Goal: Ask a question

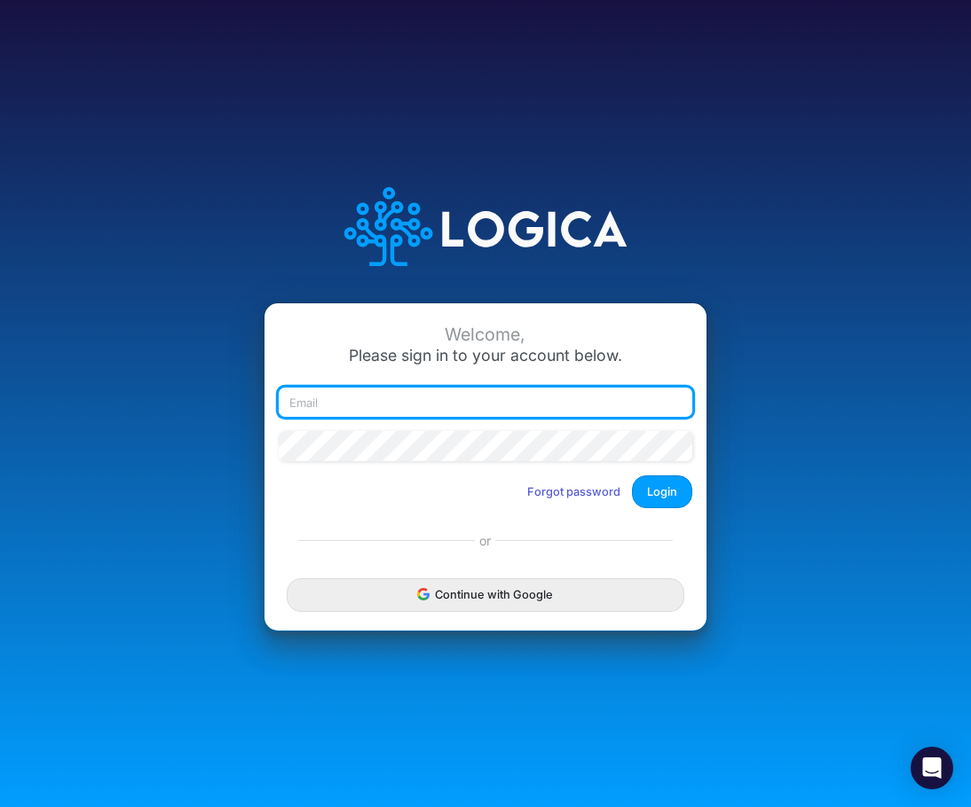
type input "[PERSON_NAME][EMAIL_ADDRESS][DOMAIN_NAME]"
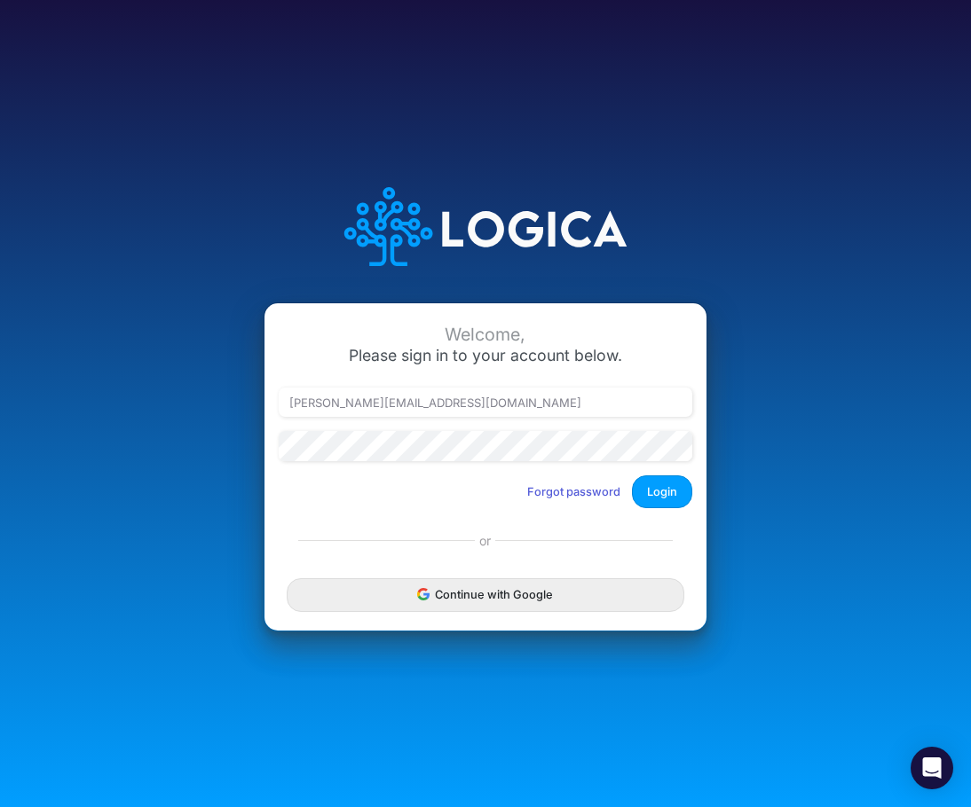
click at [674, 484] on button "Login" at bounding box center [662, 492] width 60 height 33
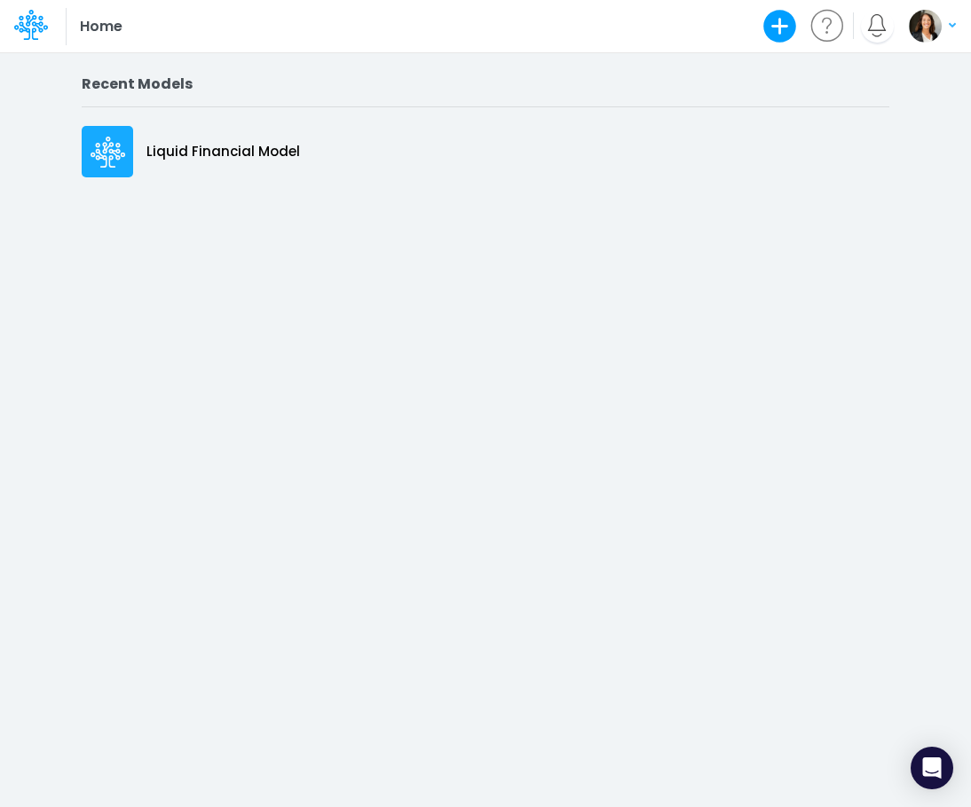
click at [216, 142] on p "Liquid Financial Model" at bounding box center [222, 152] width 153 height 20
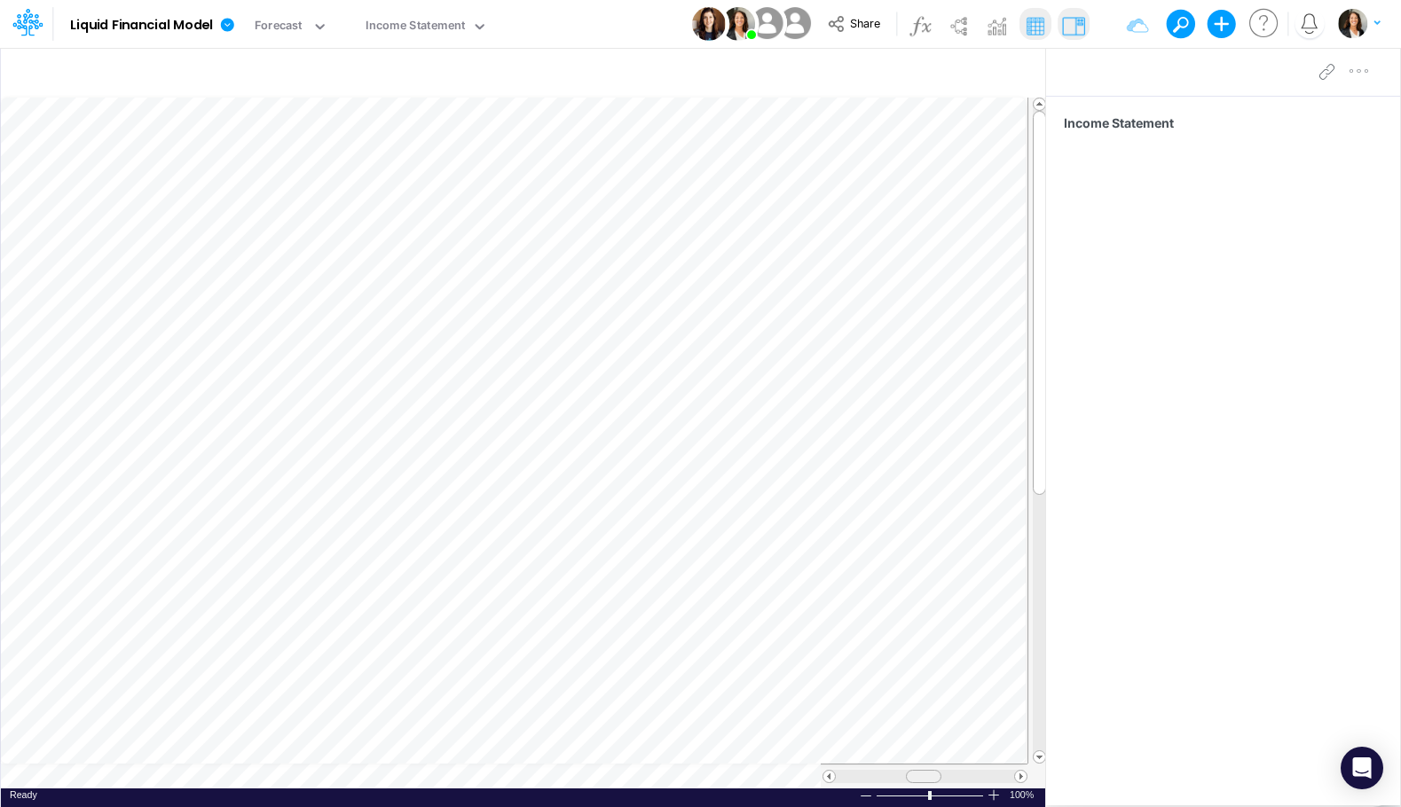
scroll to position [9, 0]
drag, startPoint x: 913, startPoint y: 776, endPoint x: 1035, endPoint y: 744, distance: 125.7
click at [970, 744] on table at bounding box center [524, 443] width 1046 height 691
click at [783, 771] on tr at bounding box center [514, 776] width 1027 height 25
click at [324, 27] on icon at bounding box center [319, 26] width 9 height 5
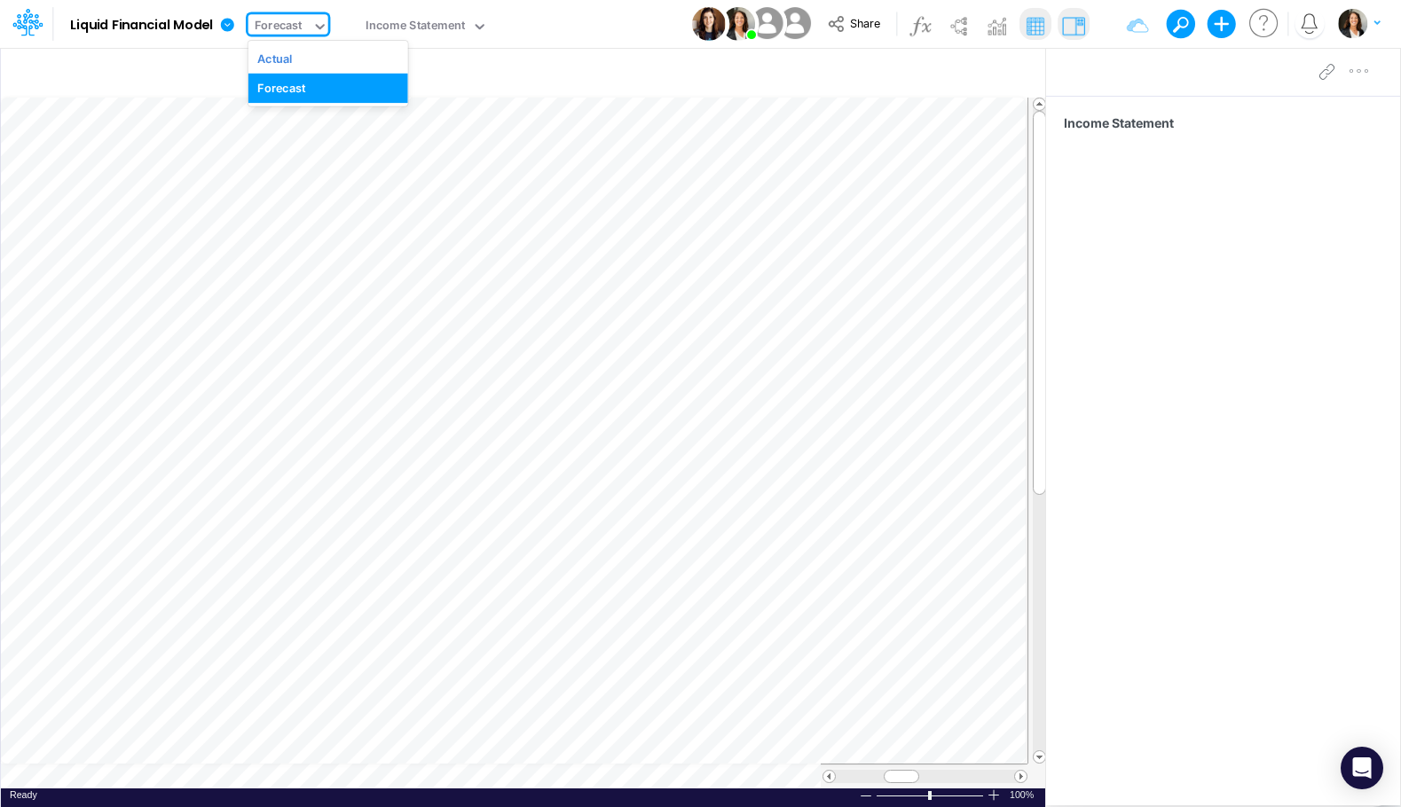
click at [319, 94] on div "Forecast" at bounding box center [327, 88] width 140 height 17
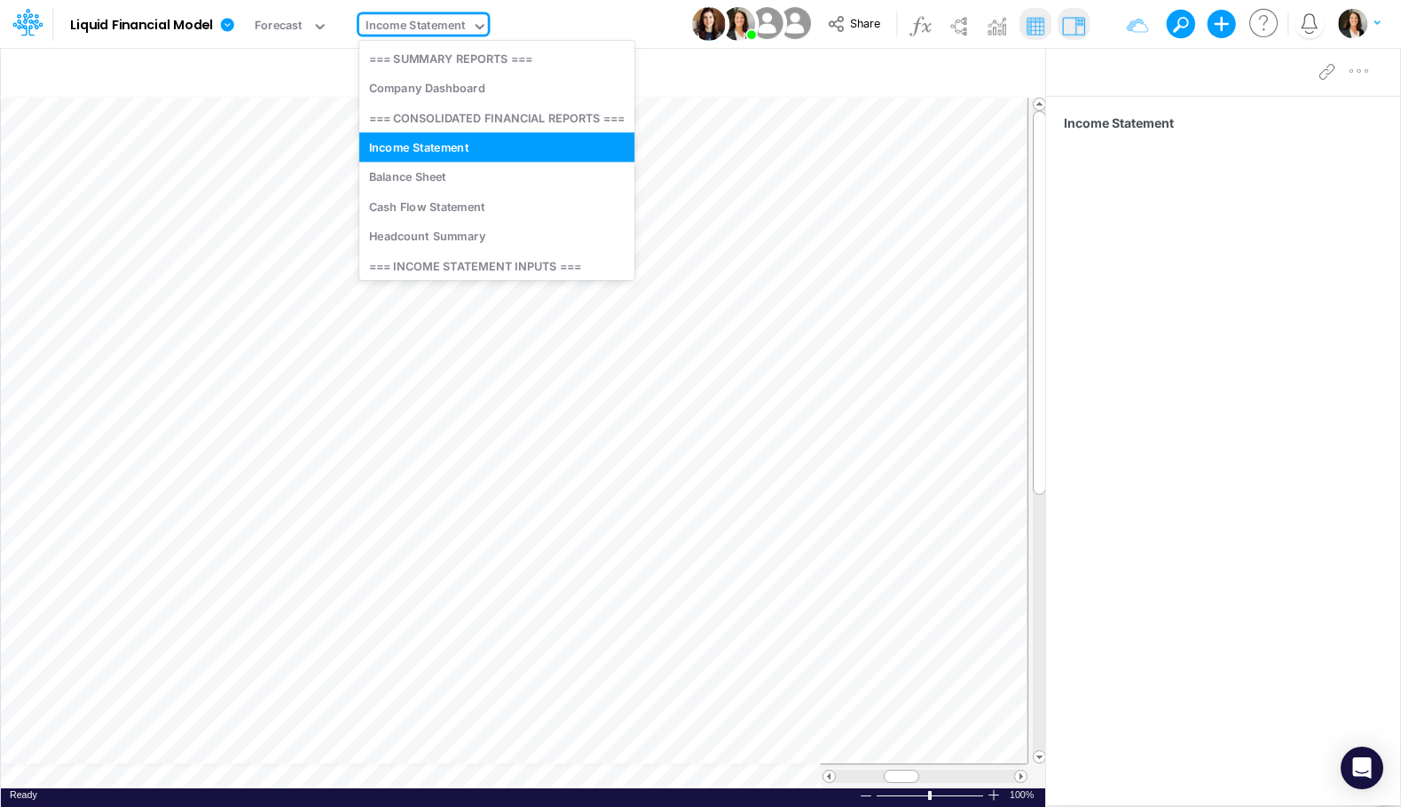
click at [472, 25] on div "Income Statement" at bounding box center [415, 27] width 113 height 27
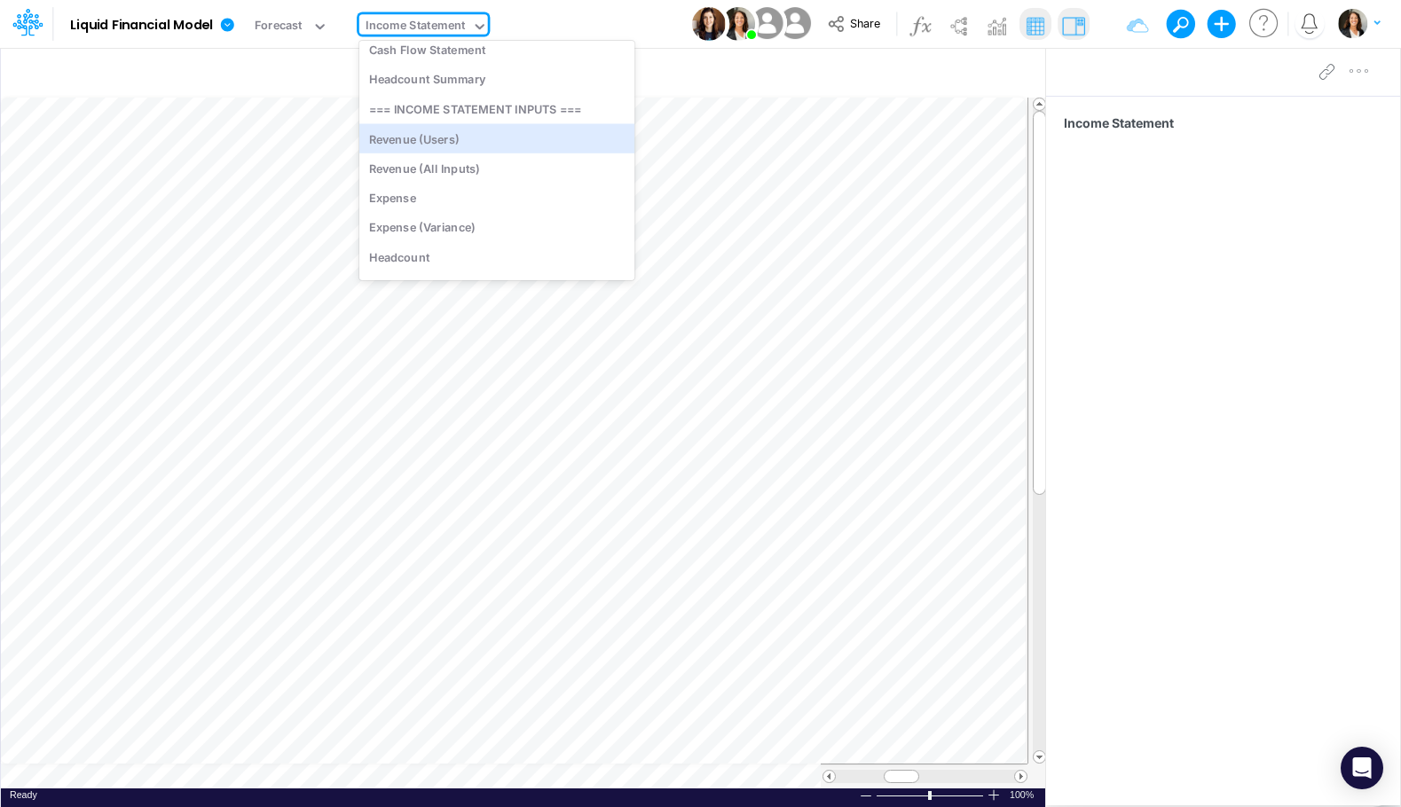
scroll to position [177, 0]
click at [536, 157] on div "Revenue (All Inputs)" at bounding box center [497, 165] width 276 height 29
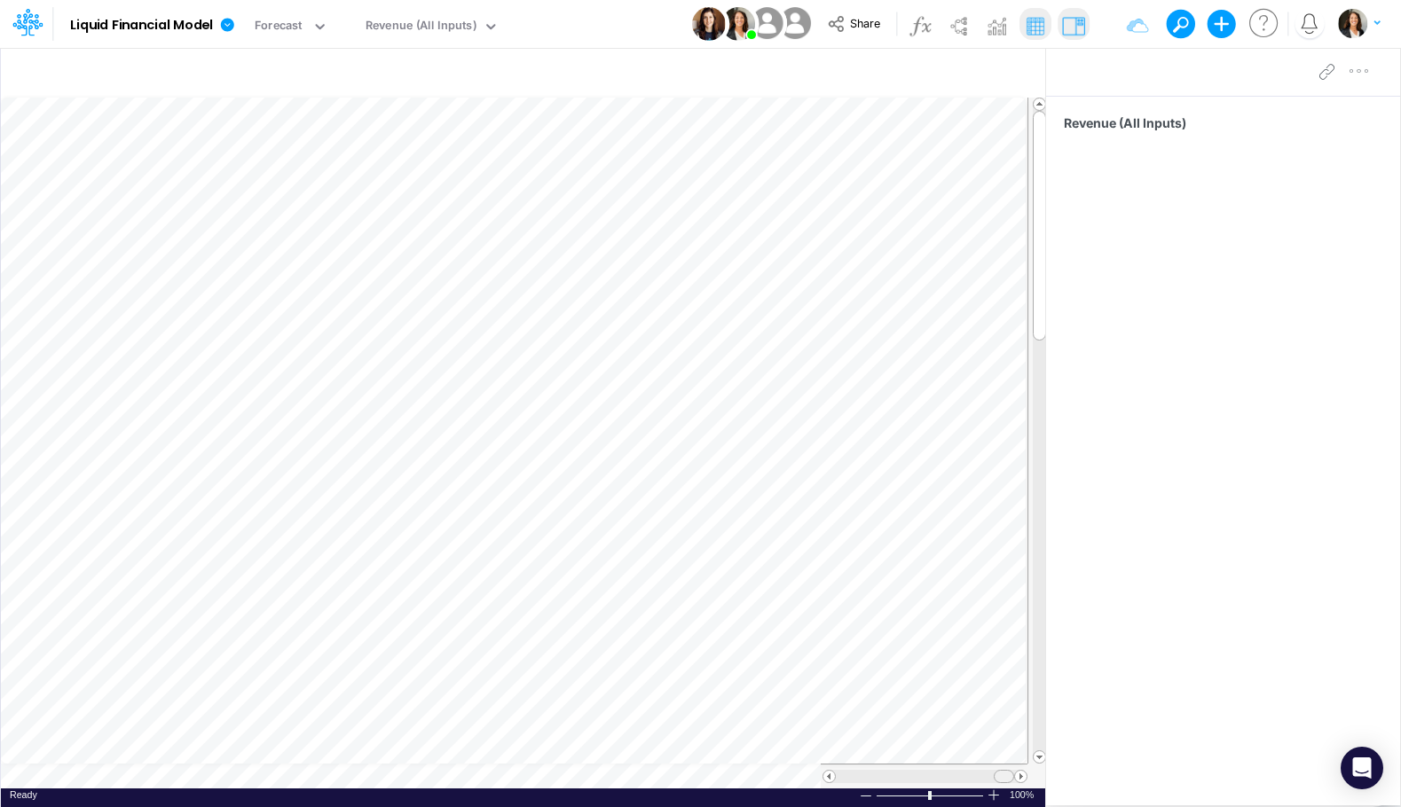
scroll to position [9, 0]
click at [787, 737] on table at bounding box center [524, 443] width 1046 height 691
click at [970, 770] on icon "Open Intercom Messenger" at bounding box center [1362, 768] width 19 height 21
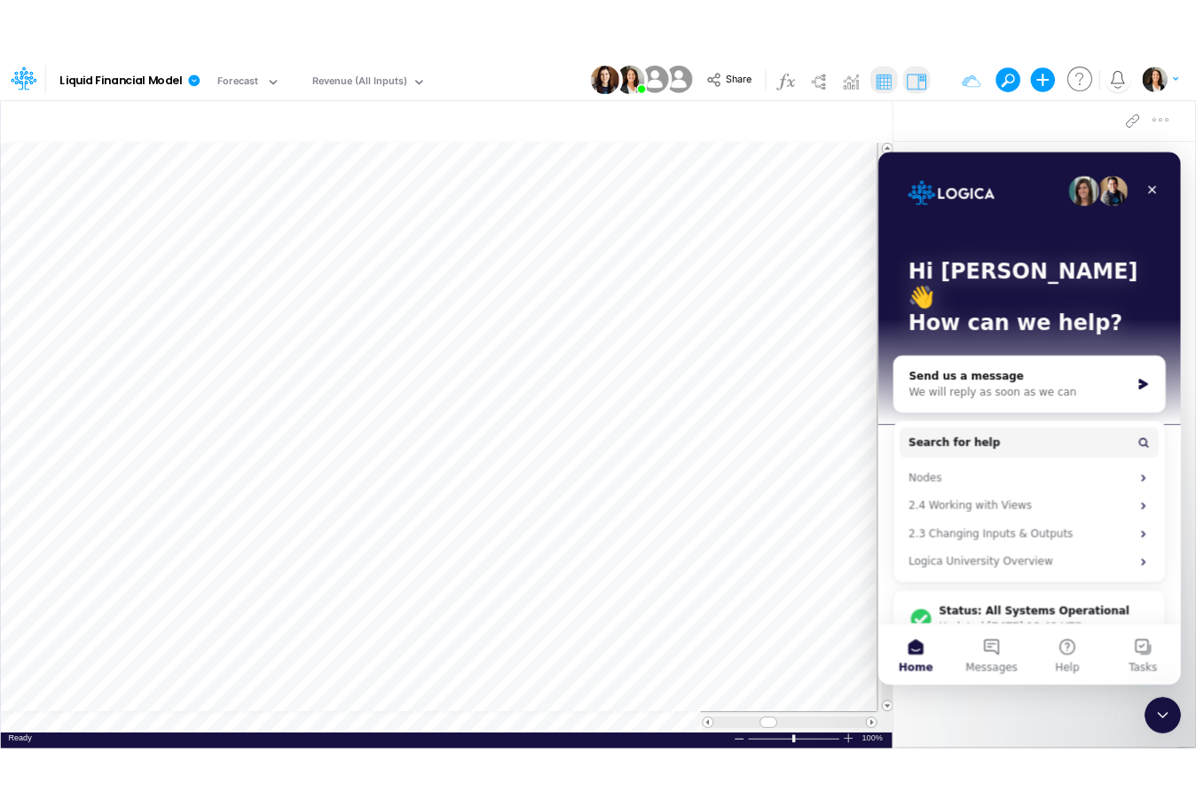
scroll to position [0, 0]
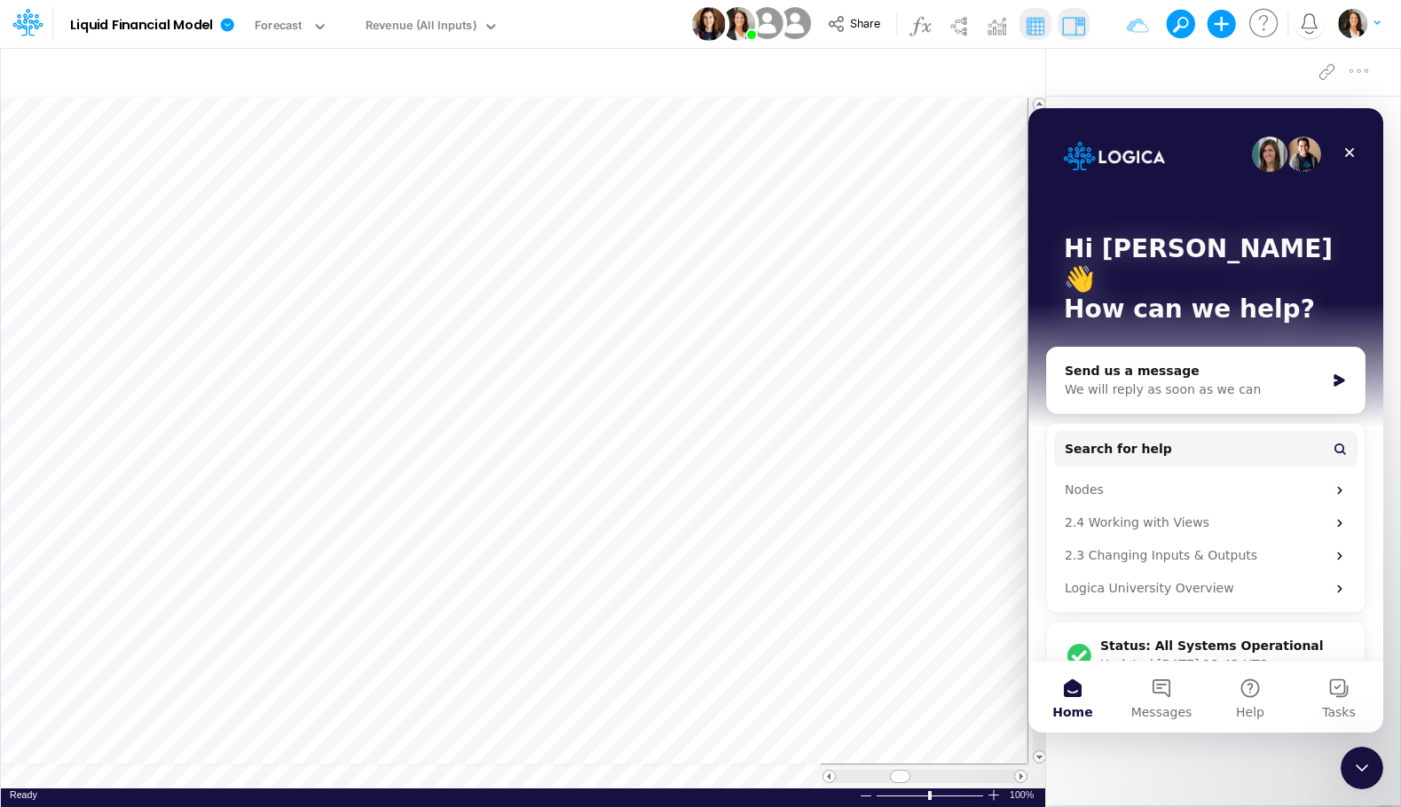
click at [970, 381] on div "We will reply as soon as we can" at bounding box center [1195, 390] width 260 height 19
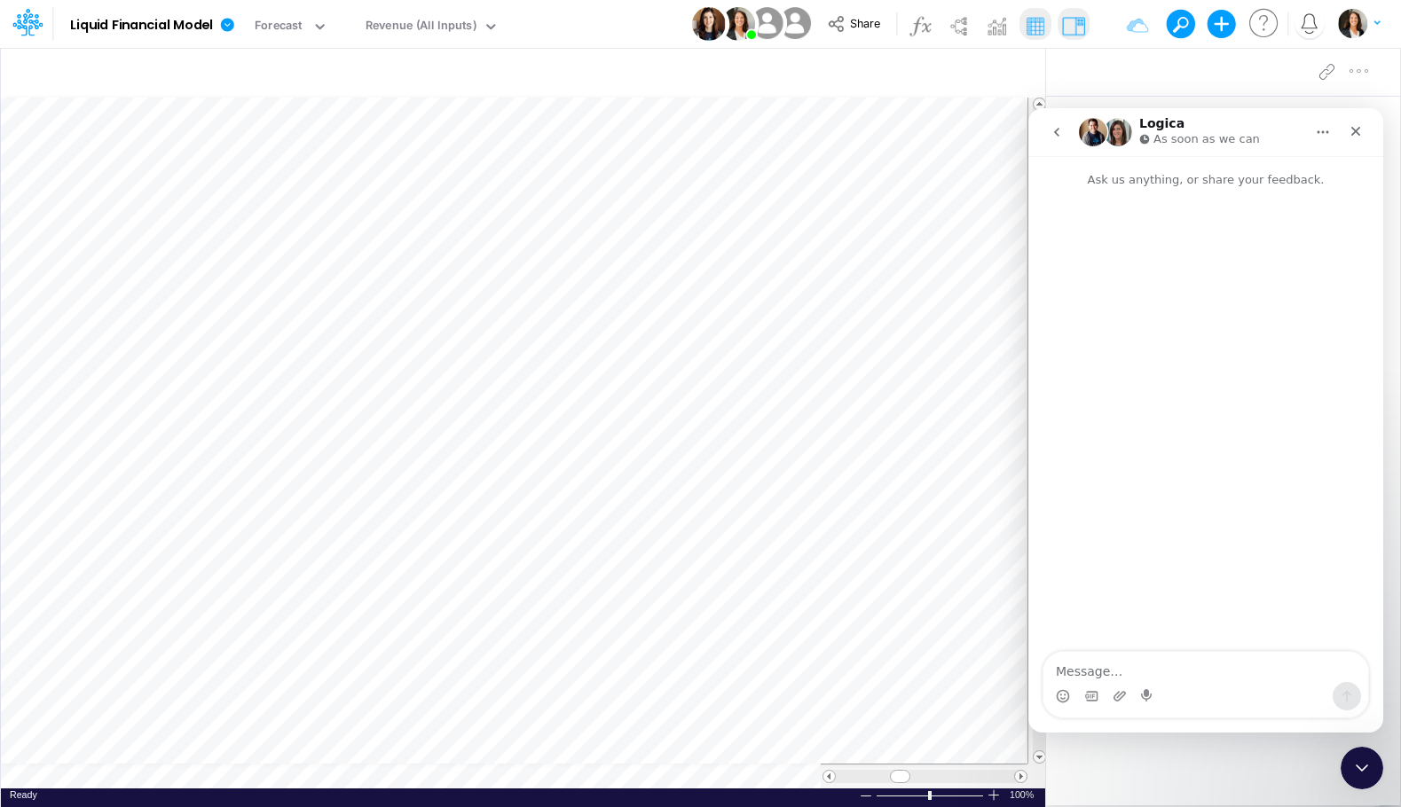
click at [970, 668] on textarea "Message…" at bounding box center [1205, 667] width 325 height 30
click at [970, 672] on textarea "How easy will it be to run a 5-year forecast?" at bounding box center [1205, 667] width 325 height 30
type textarea "How easy would it be to run a 5-year forecast?"
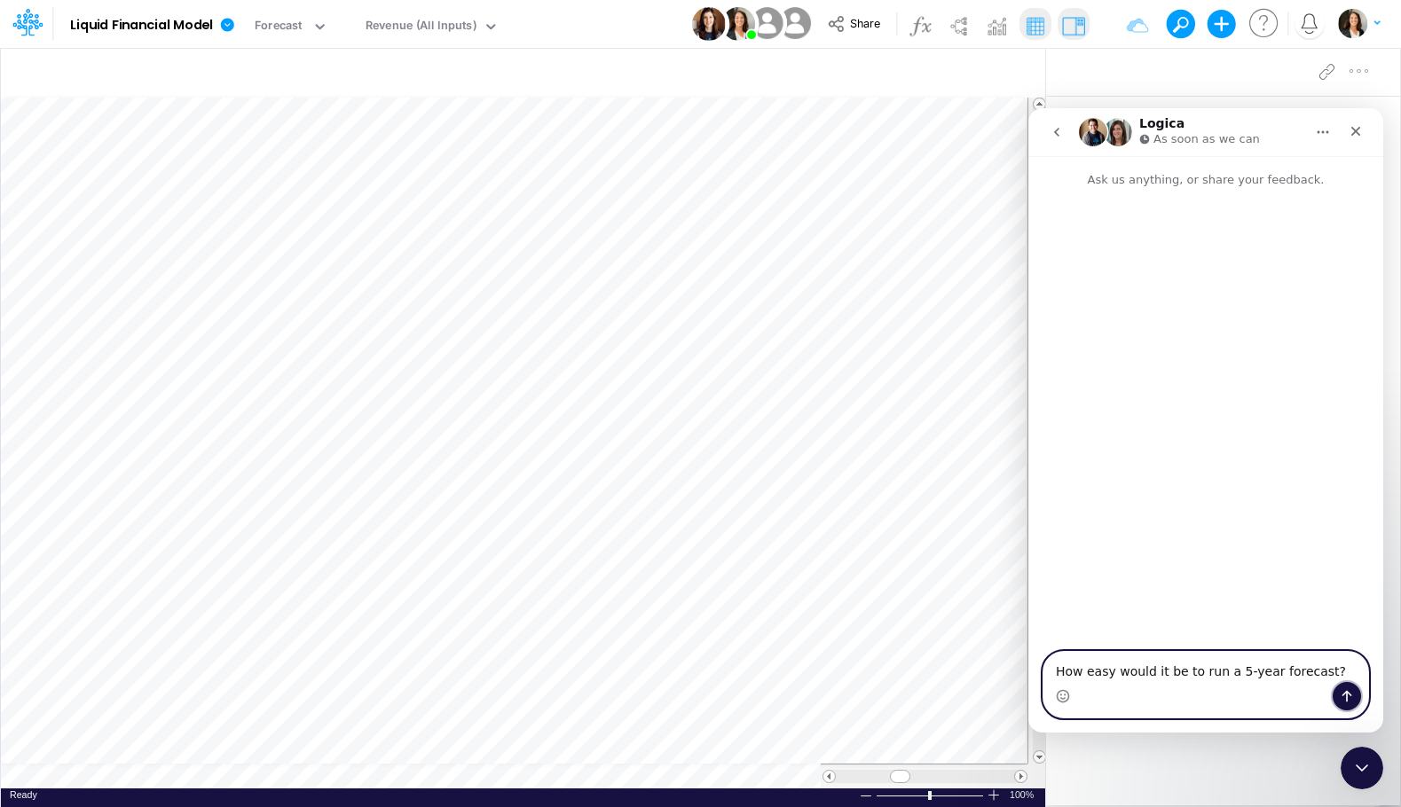
click at [970, 696] on icon "Send a message…" at bounding box center [1347, 696] width 14 height 14
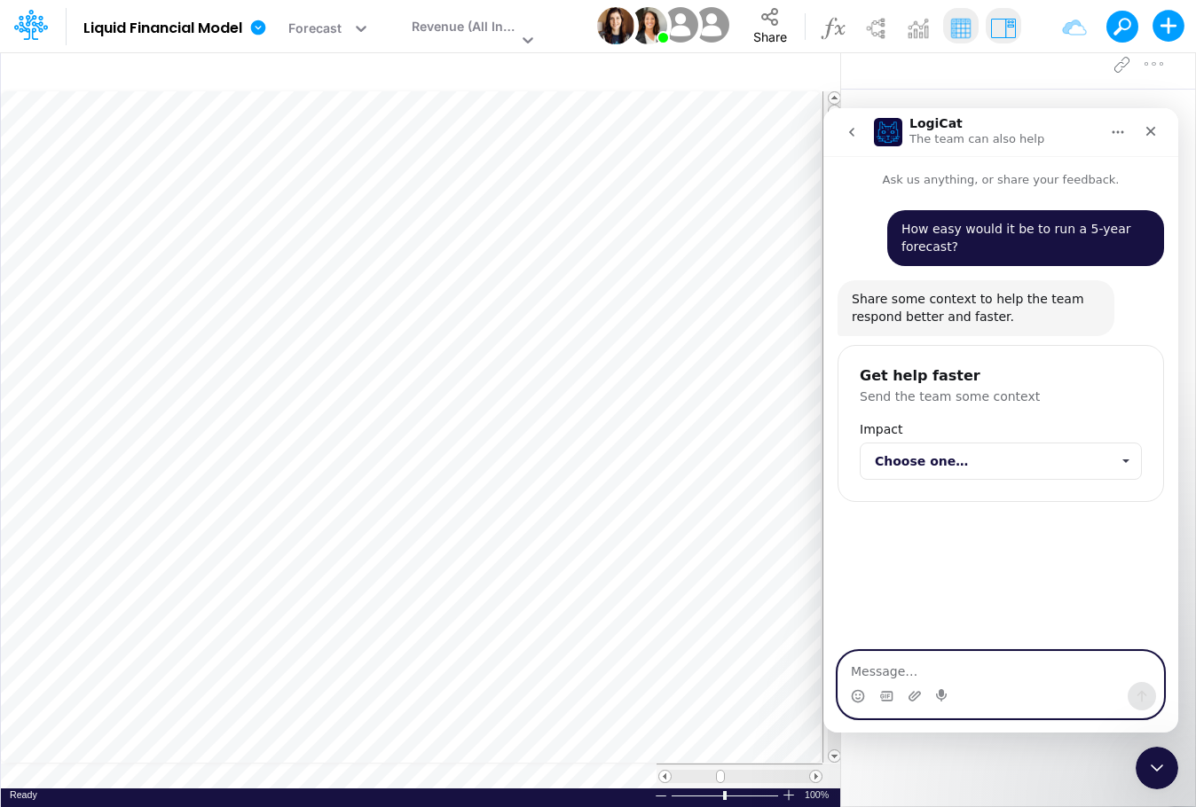
click at [970, 664] on textarea "Message…" at bounding box center [1000, 667] width 325 height 30
click at [970, 470] on span "Choose one…" at bounding box center [992, 461] width 235 height 35
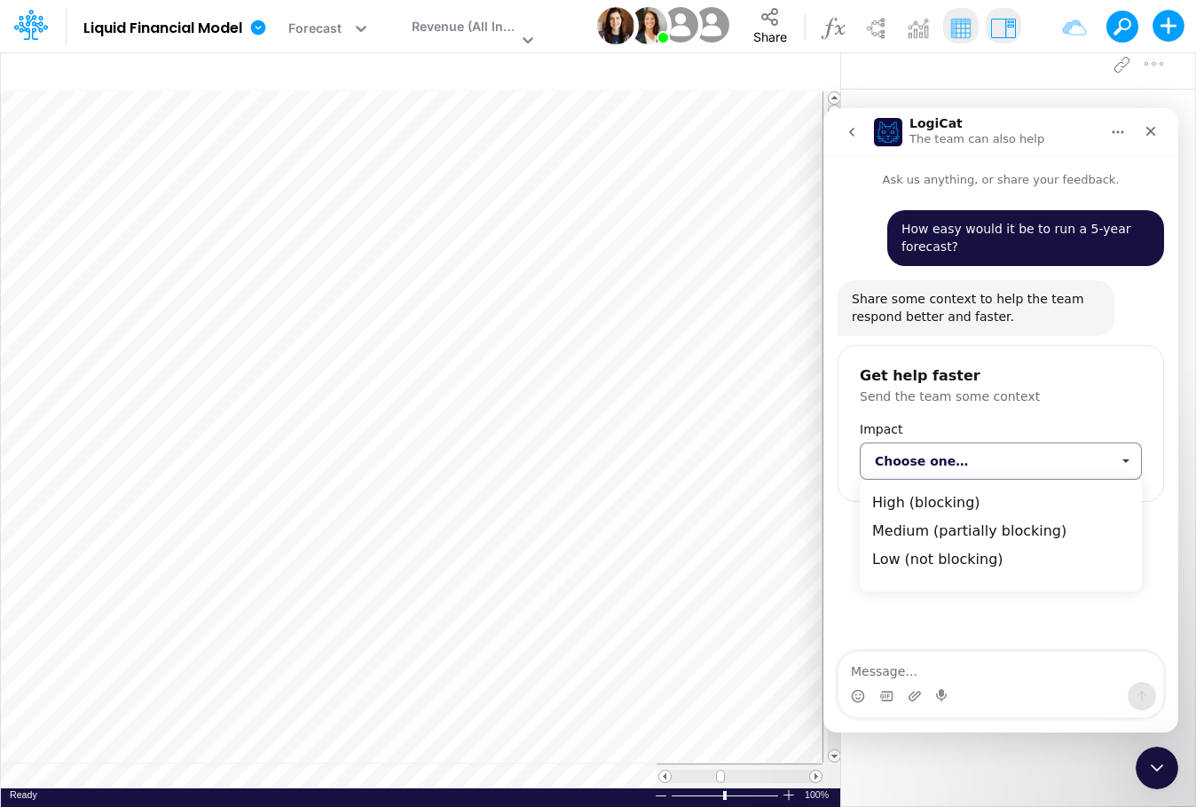
click at [970, 529] on div "Medium (partially blocking)" at bounding box center [1001, 531] width 282 height 28
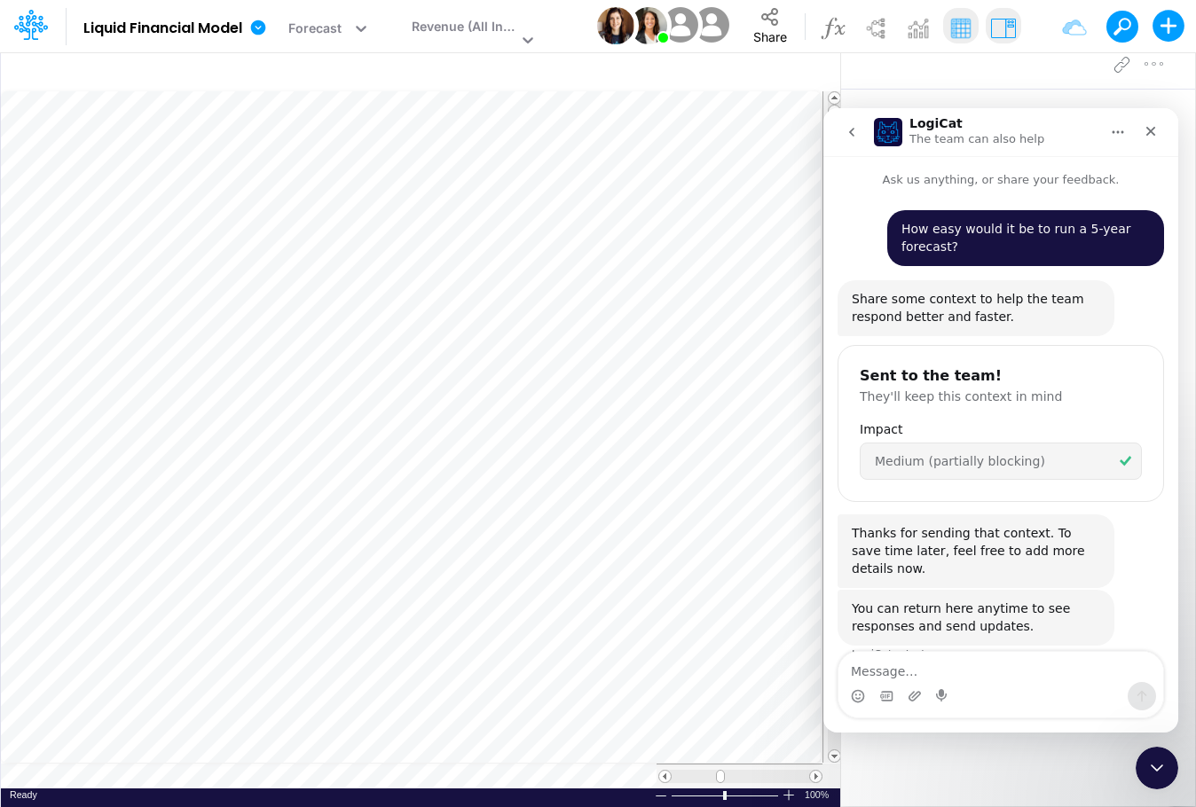
click at [970, 563] on div "How easy would it be to run a 5-year forecast? [PERSON_NAME] • Just now Share s…" at bounding box center [1001, 447] width 327 height 475
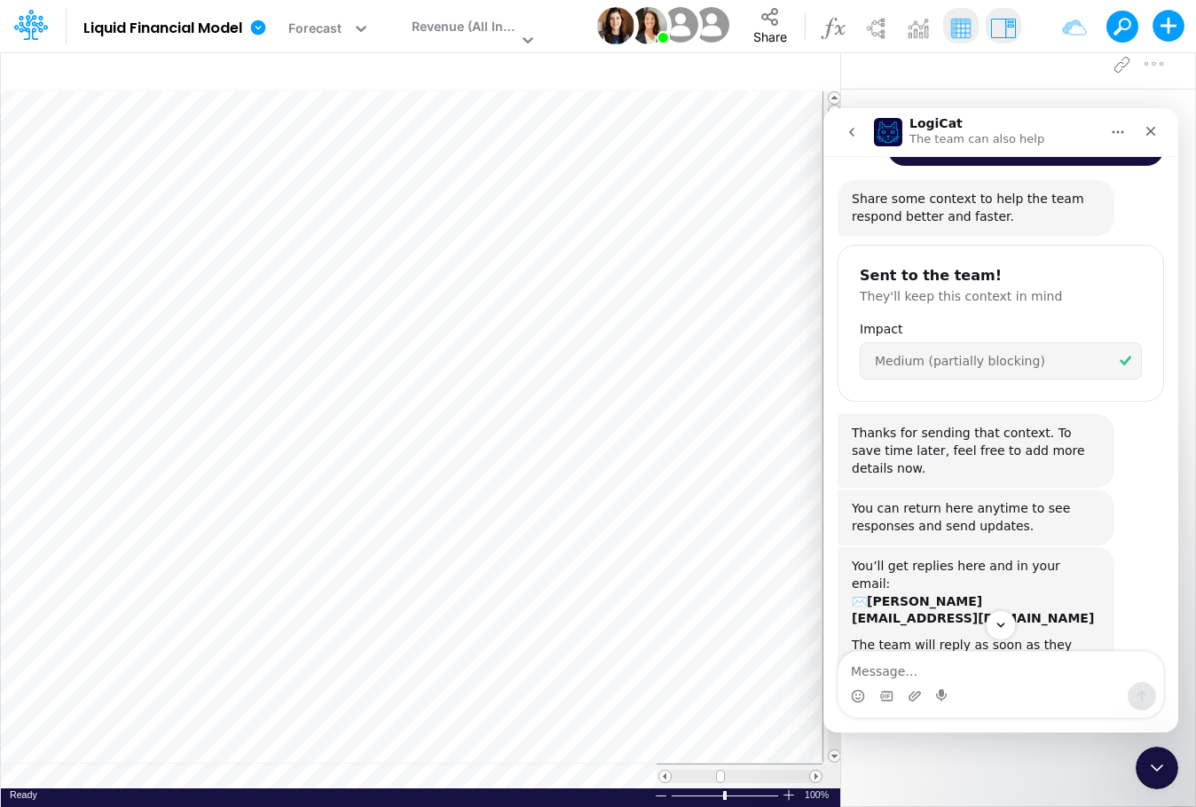
scroll to position [309, 0]
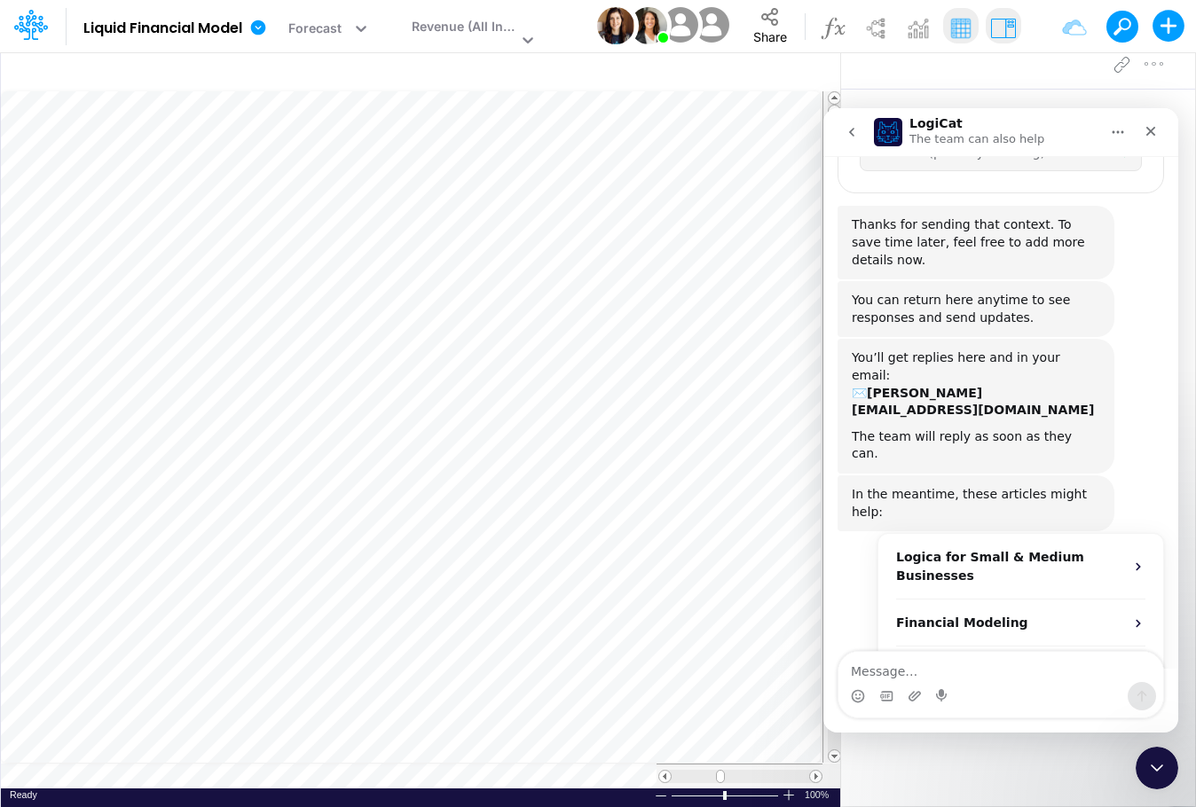
click at [970, 760] on div at bounding box center [1018, 782] width 354 height 50
click at [970, 130] on div "Close" at bounding box center [1151, 131] width 32 height 32
